Goal: Complete application form

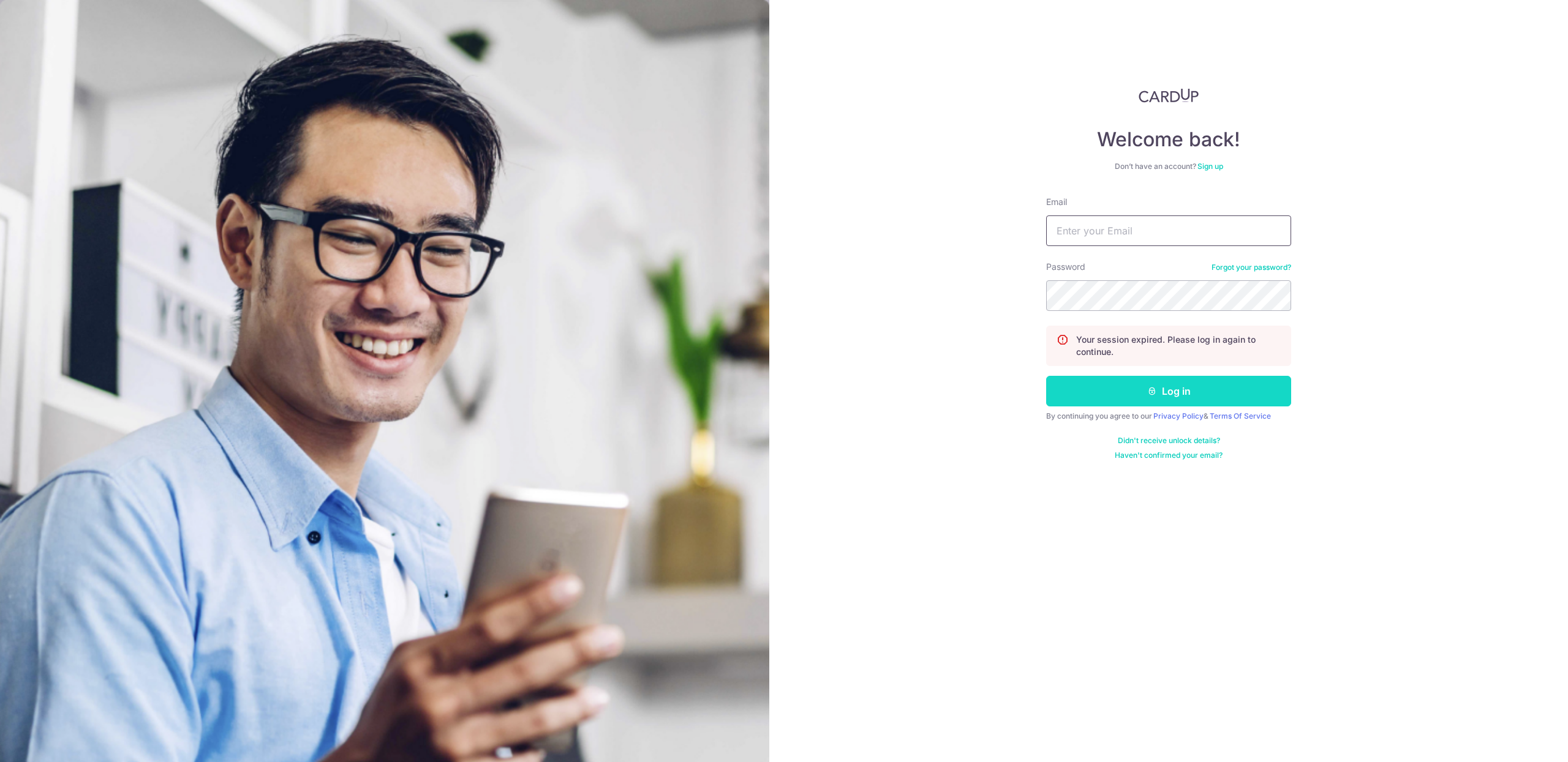
type input "[EMAIL_ADDRESS][DOMAIN_NAME]"
click at [865, 393] on button "Log in" at bounding box center [1168, 391] width 245 height 31
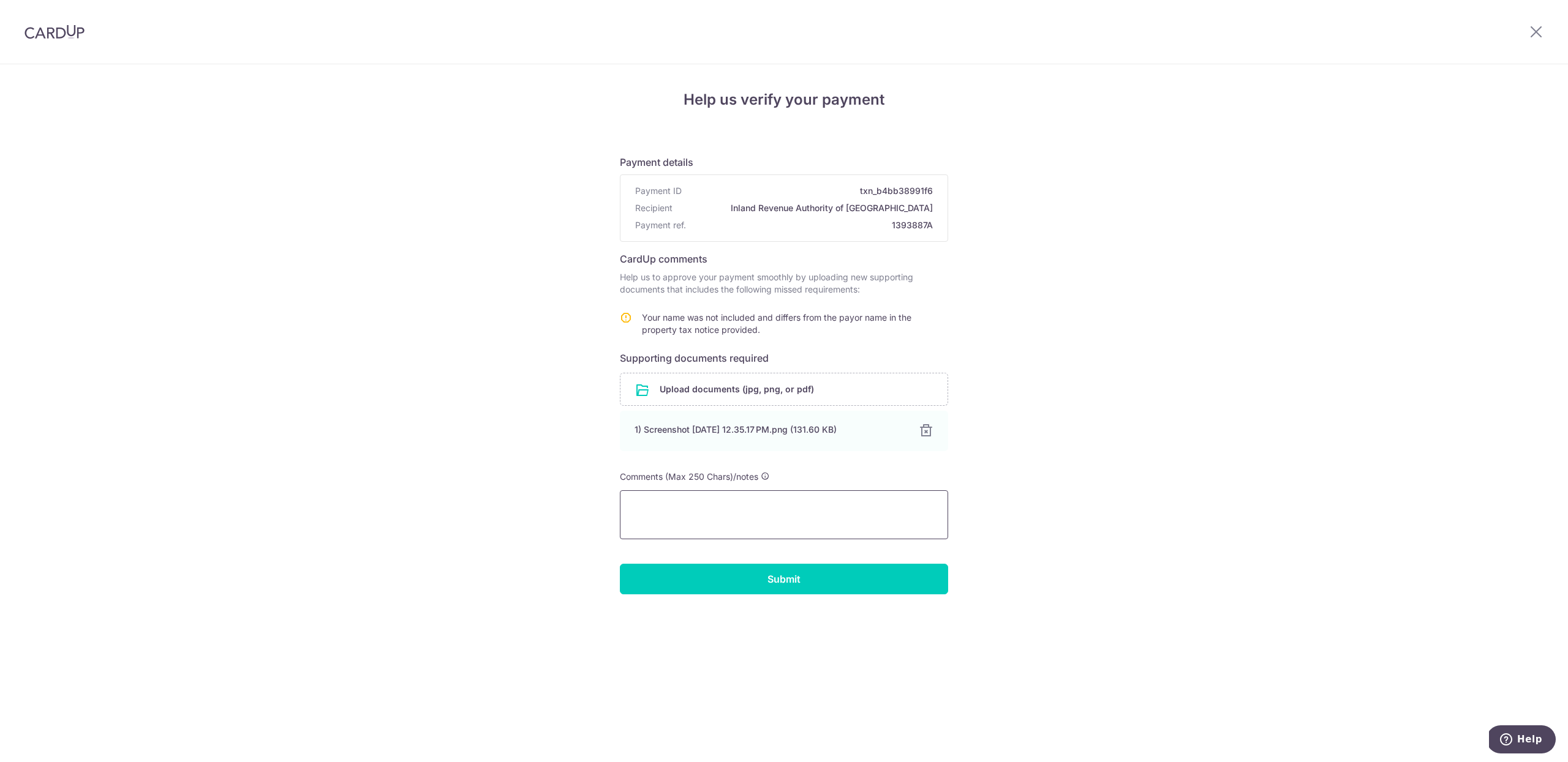
click at [792, 509] on textarea at bounding box center [784, 514] width 328 height 49
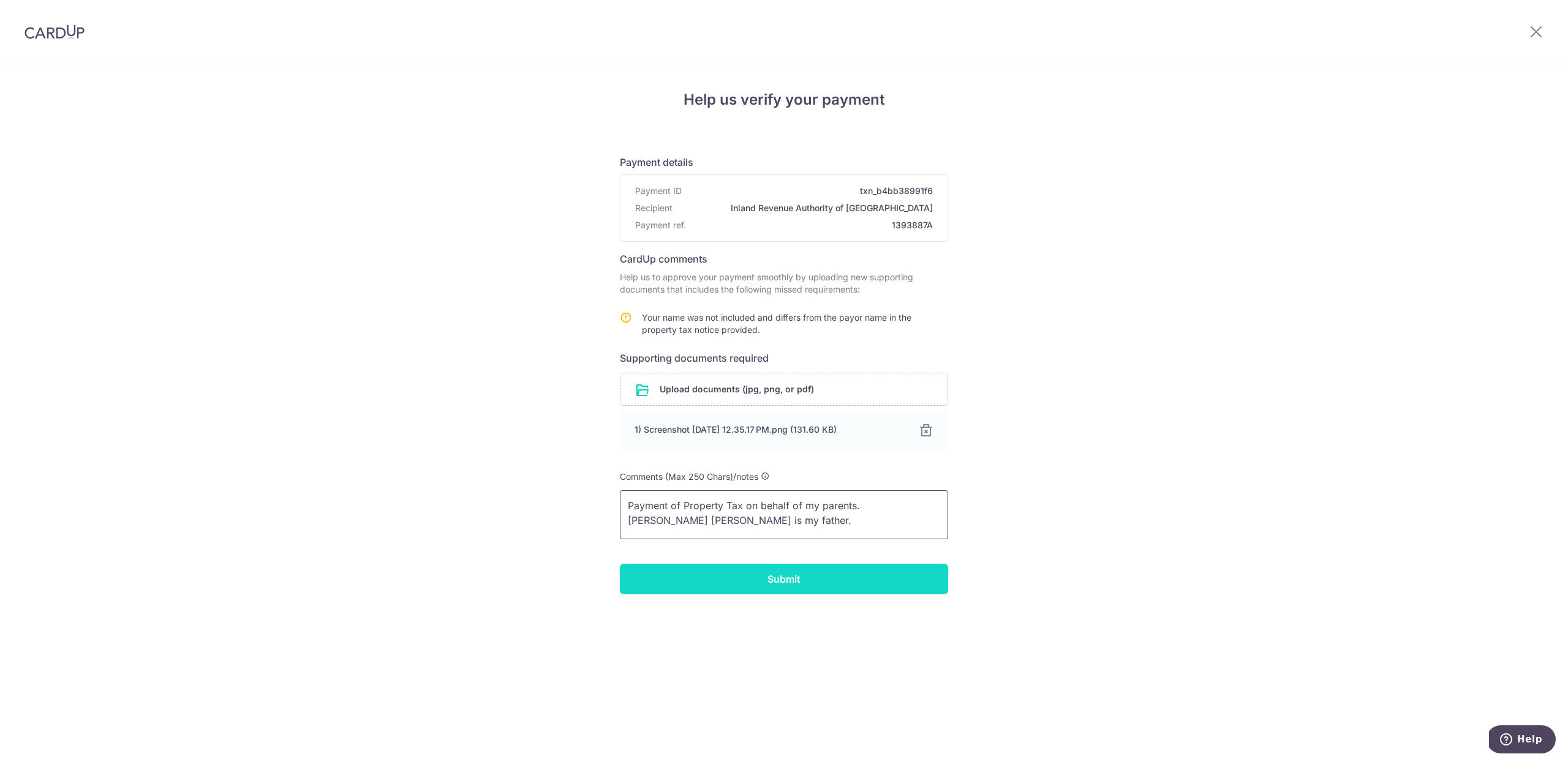
type textarea "Payment of Property Tax on behalf of my parents. Ong Chin Hock is my father."
click at [823, 570] on input "Submit" at bounding box center [784, 579] width 328 height 31
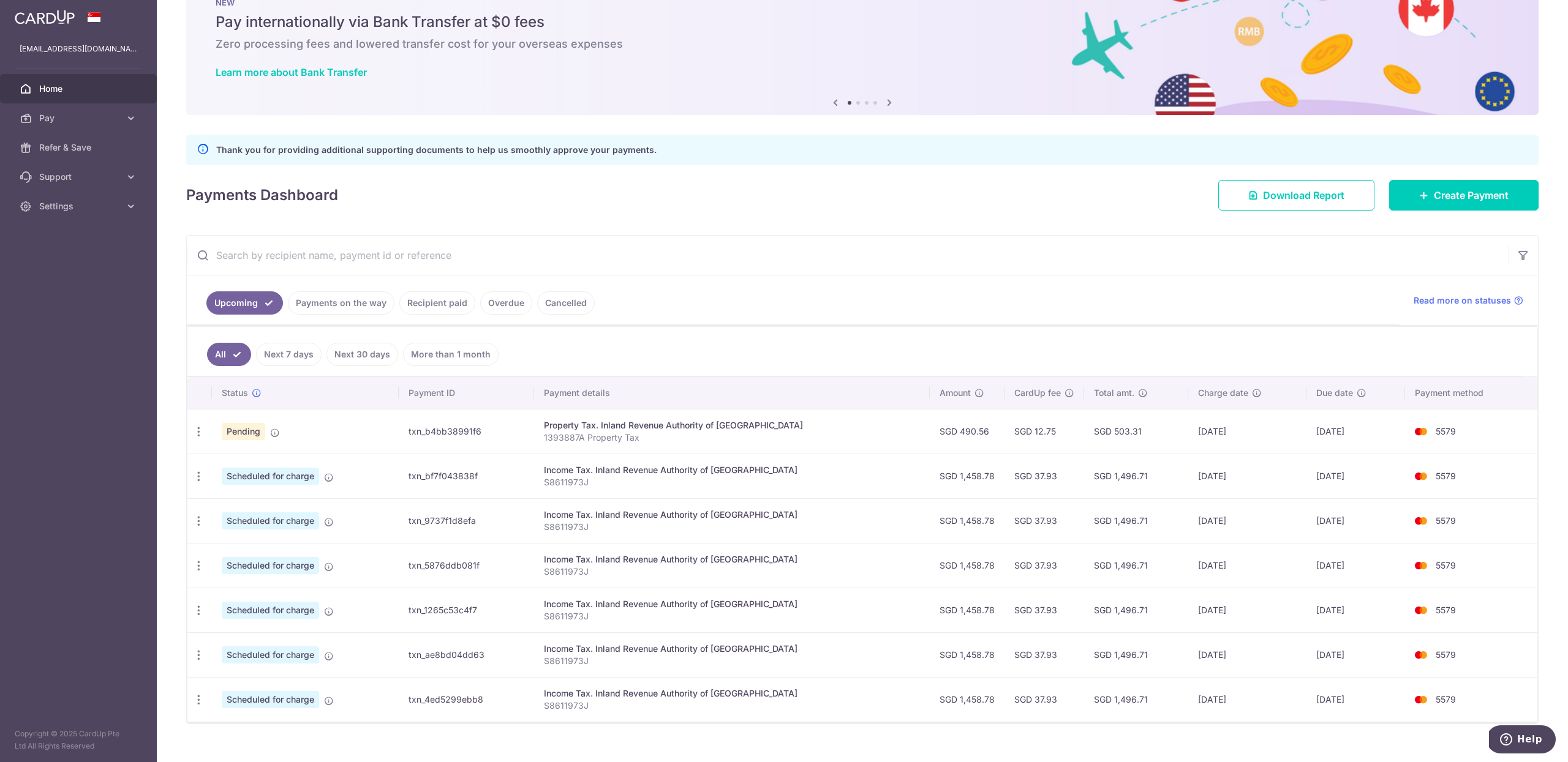
scroll to position [67, 0]
